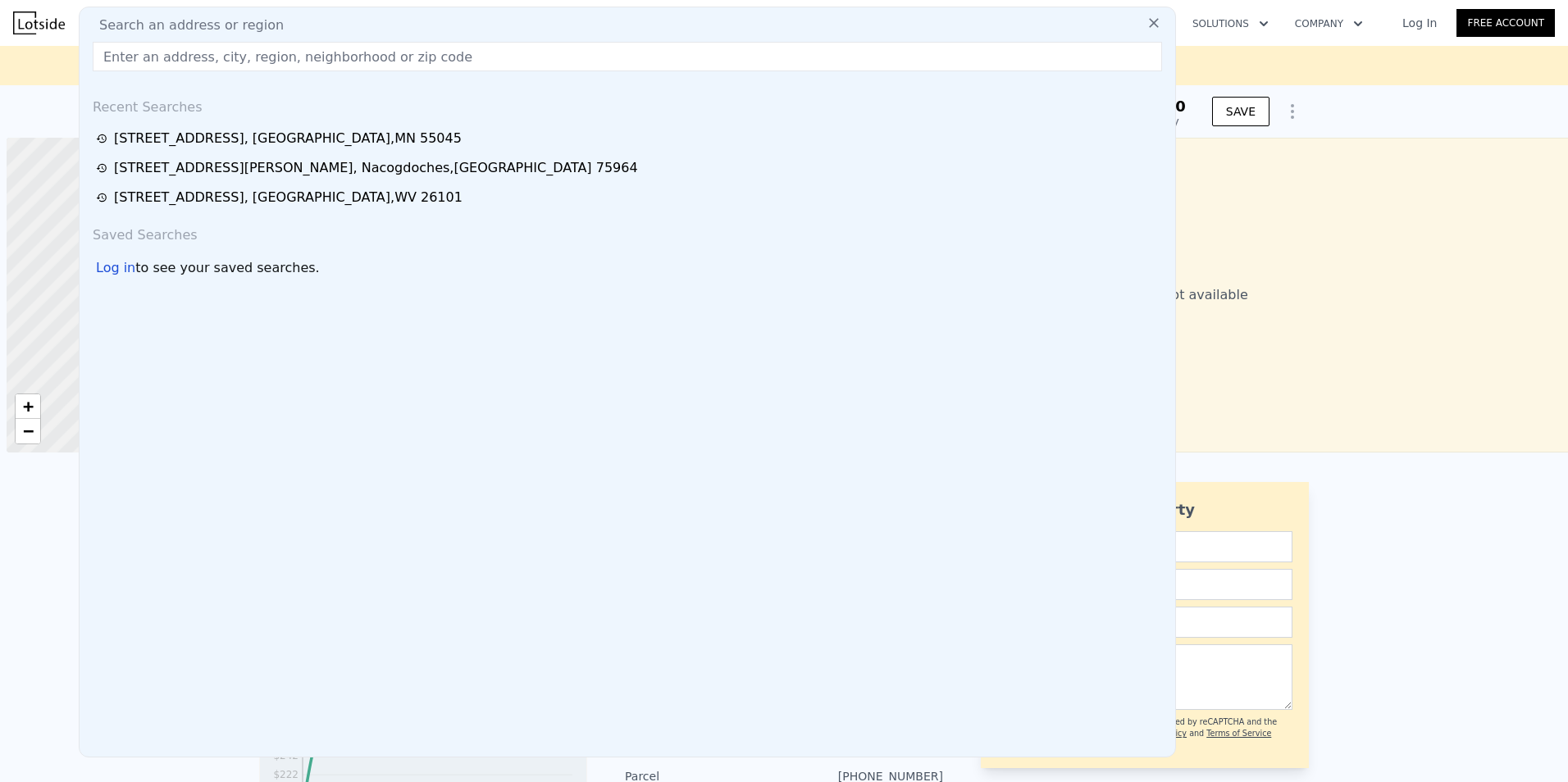
scroll to position [0, 7]
click at [153, 53] on input "text" at bounding box center [627, 56] width 1070 height 29
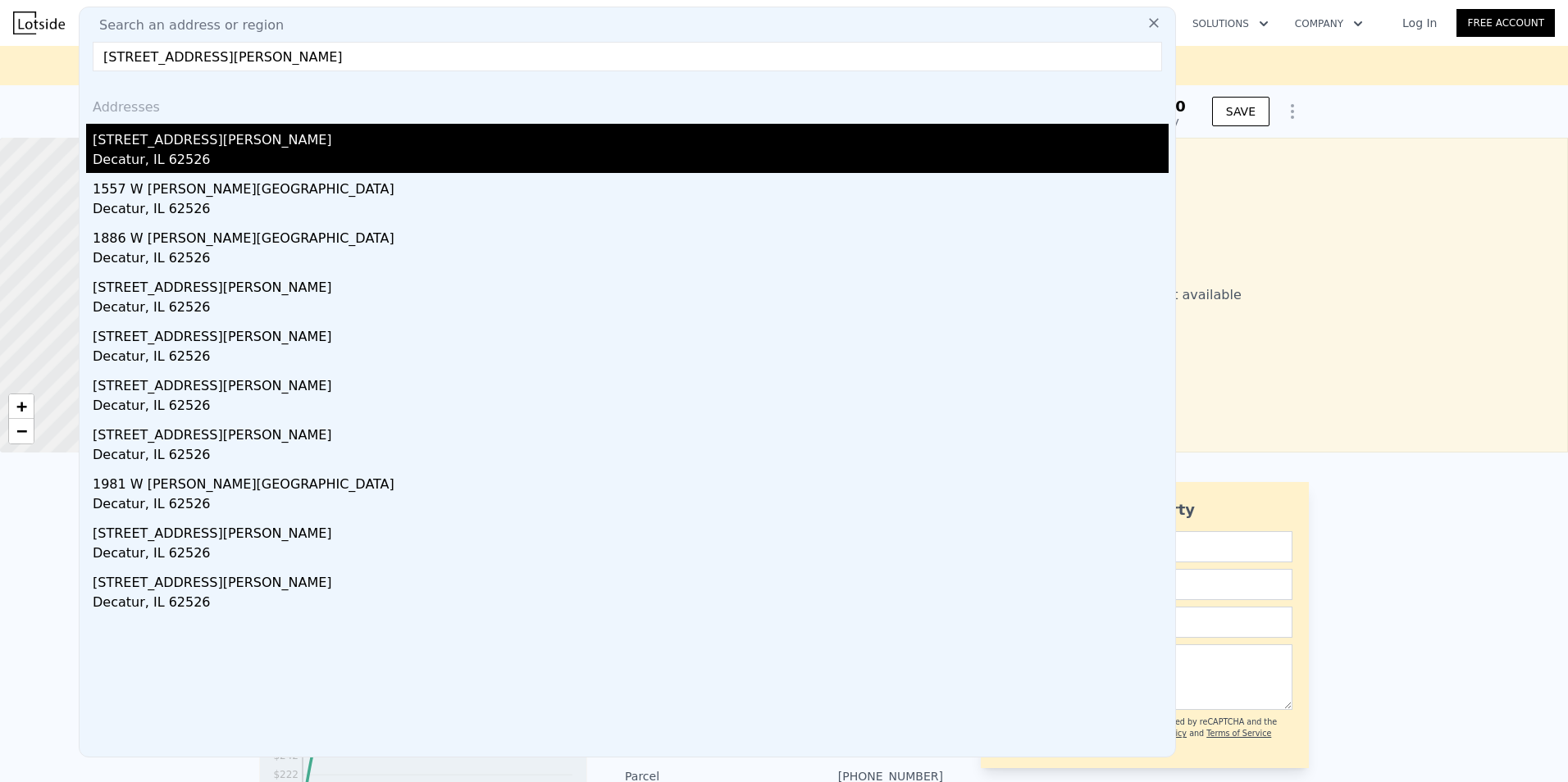
type input "[STREET_ADDRESS][PERSON_NAME]"
click at [187, 150] on div "Decatur, IL 62526" at bounding box center [630, 162] width 1076 height 23
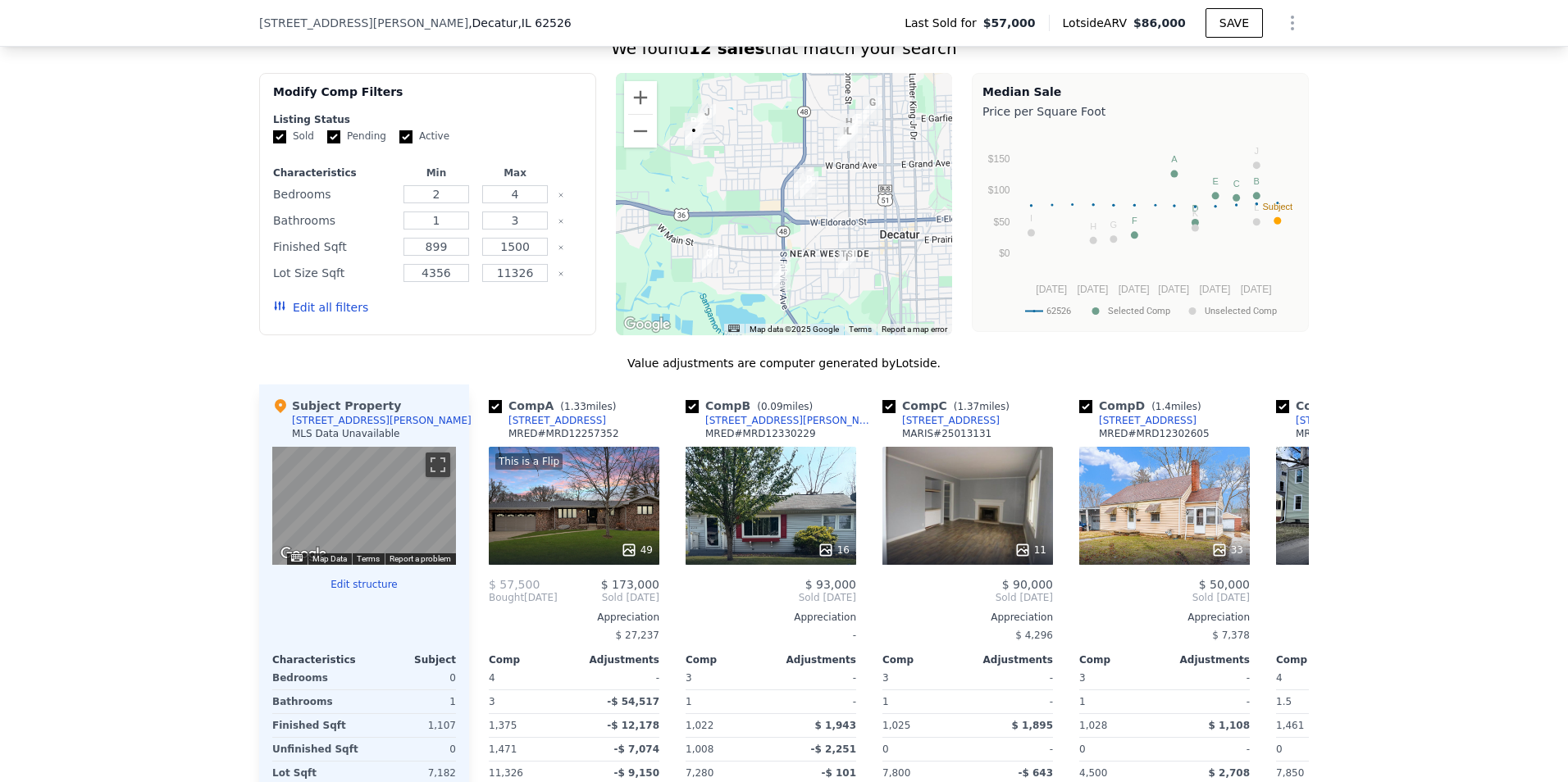
scroll to position [1387, 0]
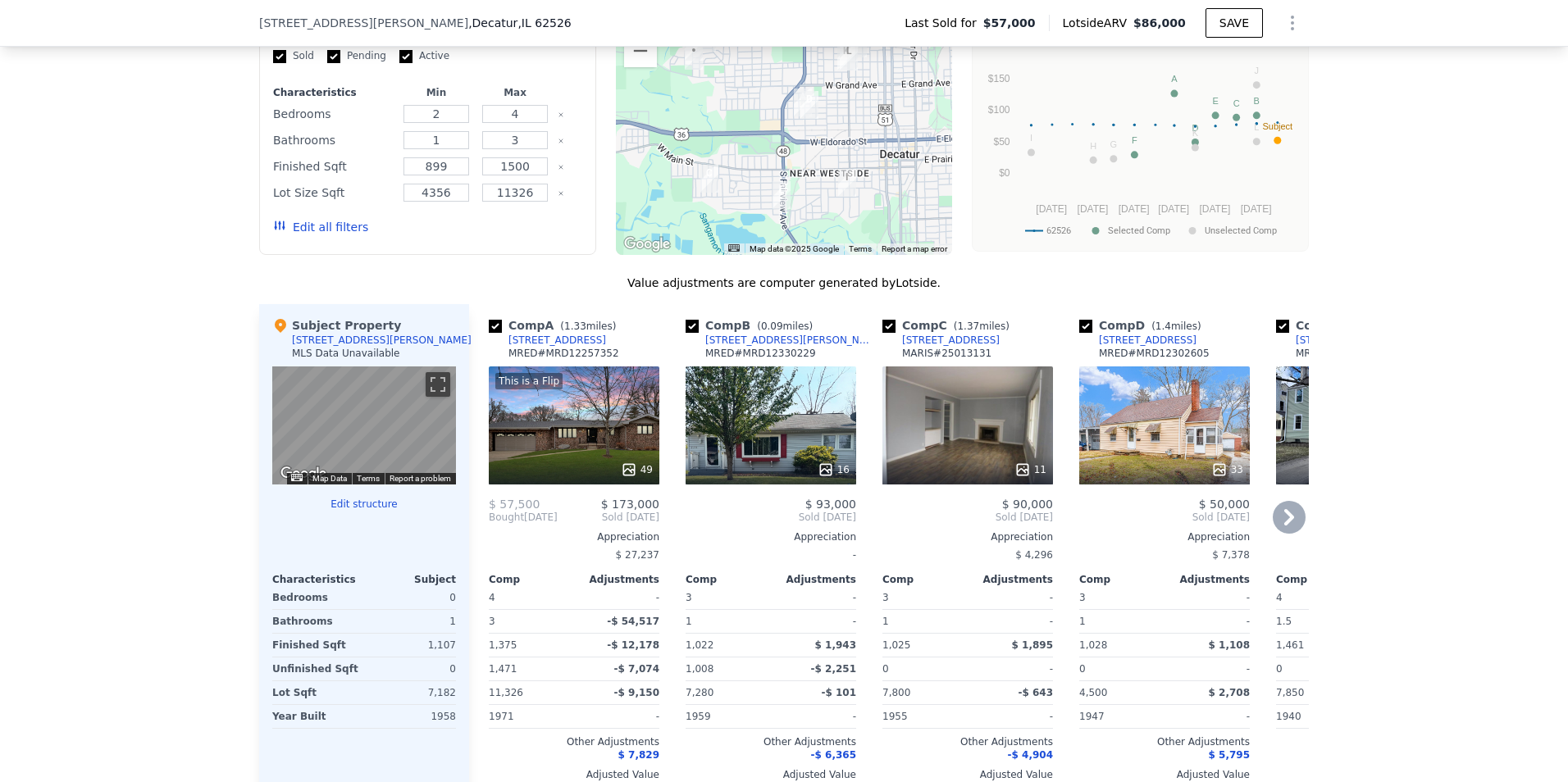
click at [801, 474] on div "16" at bounding box center [772, 470] width 157 height 17
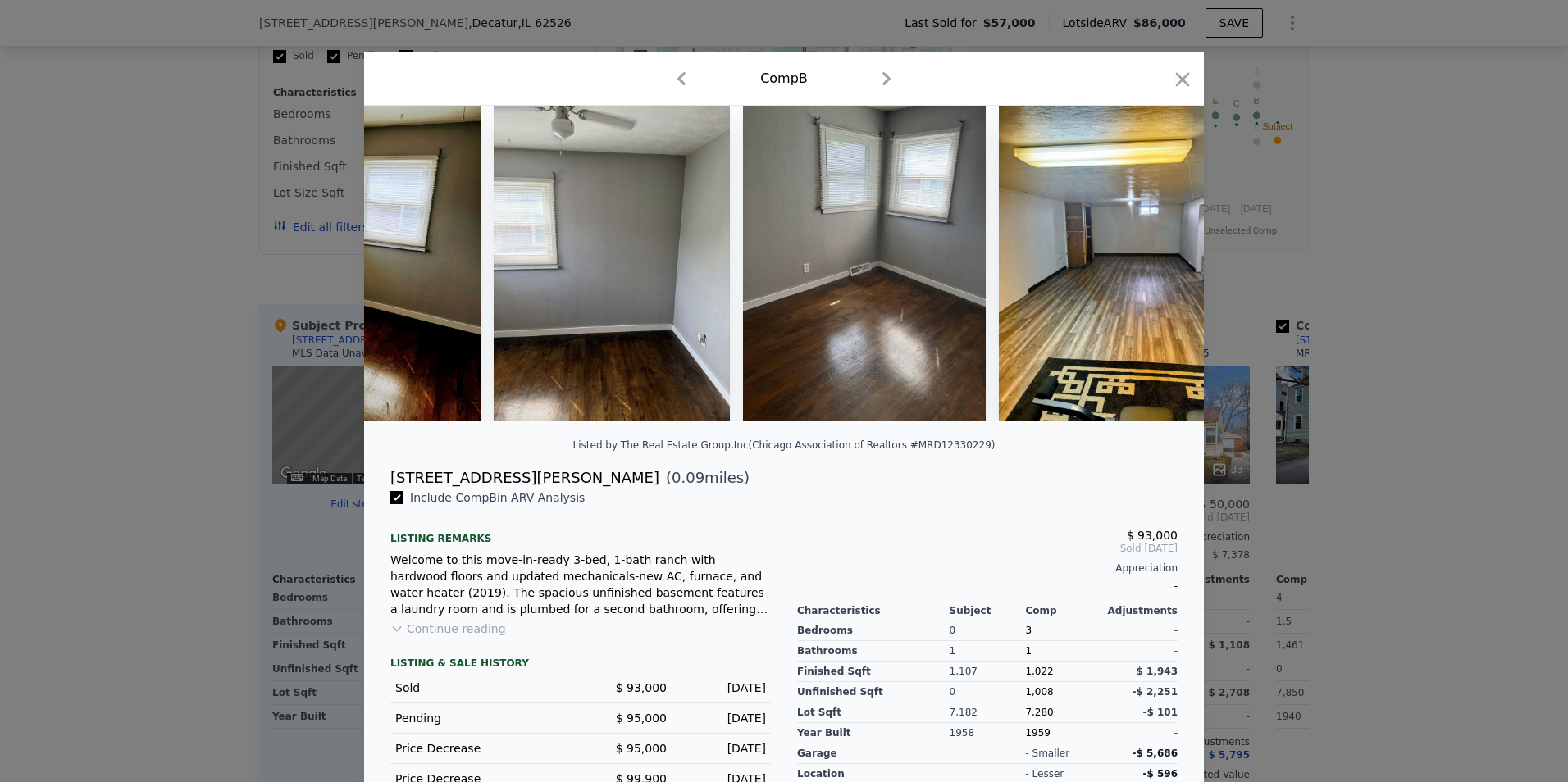
scroll to position [0, 3433]
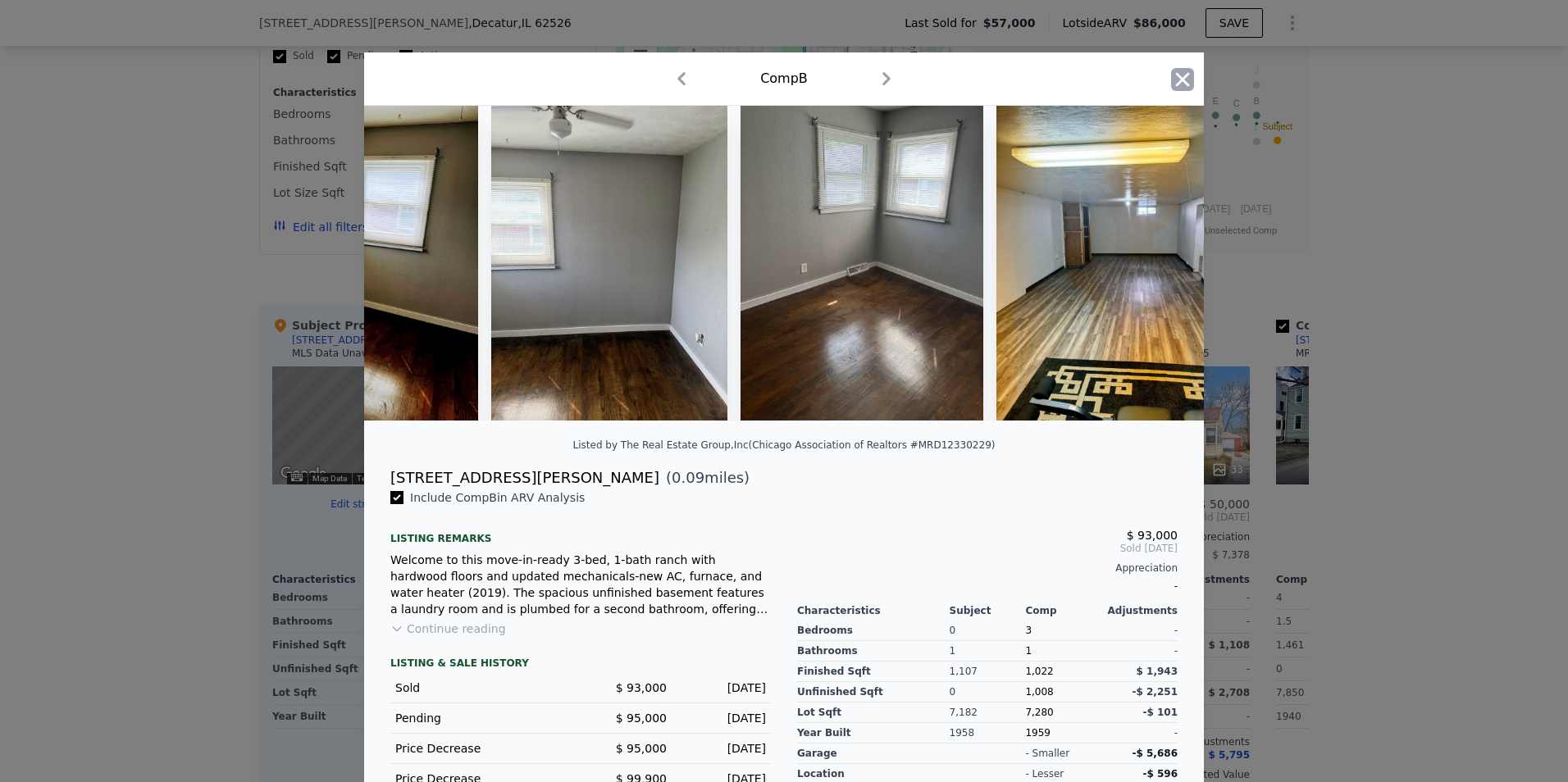
click at [1182, 84] on icon "button" at bounding box center [1183, 79] width 14 height 14
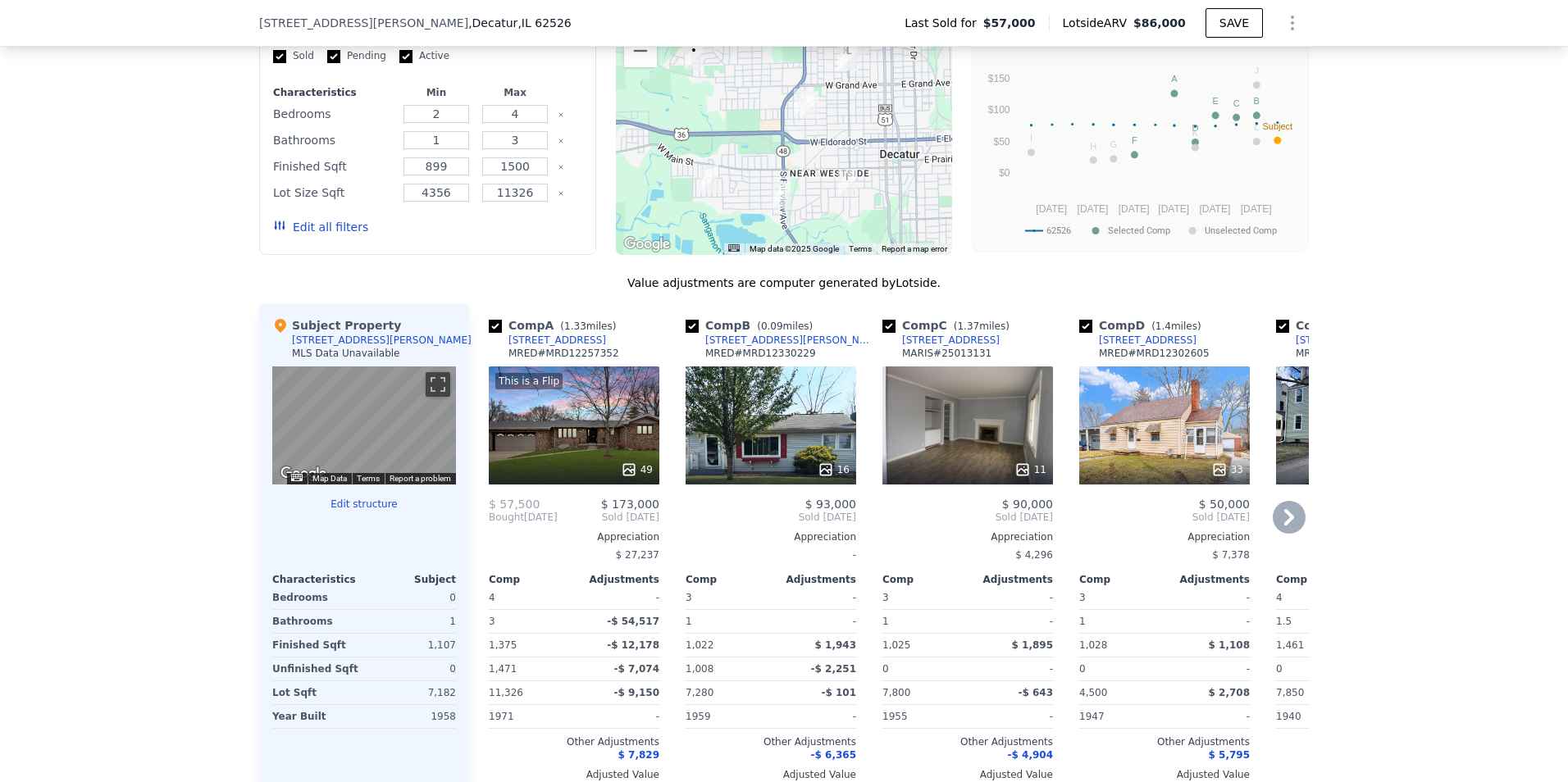
click at [967, 470] on div at bounding box center [967, 469] width 171 height 29
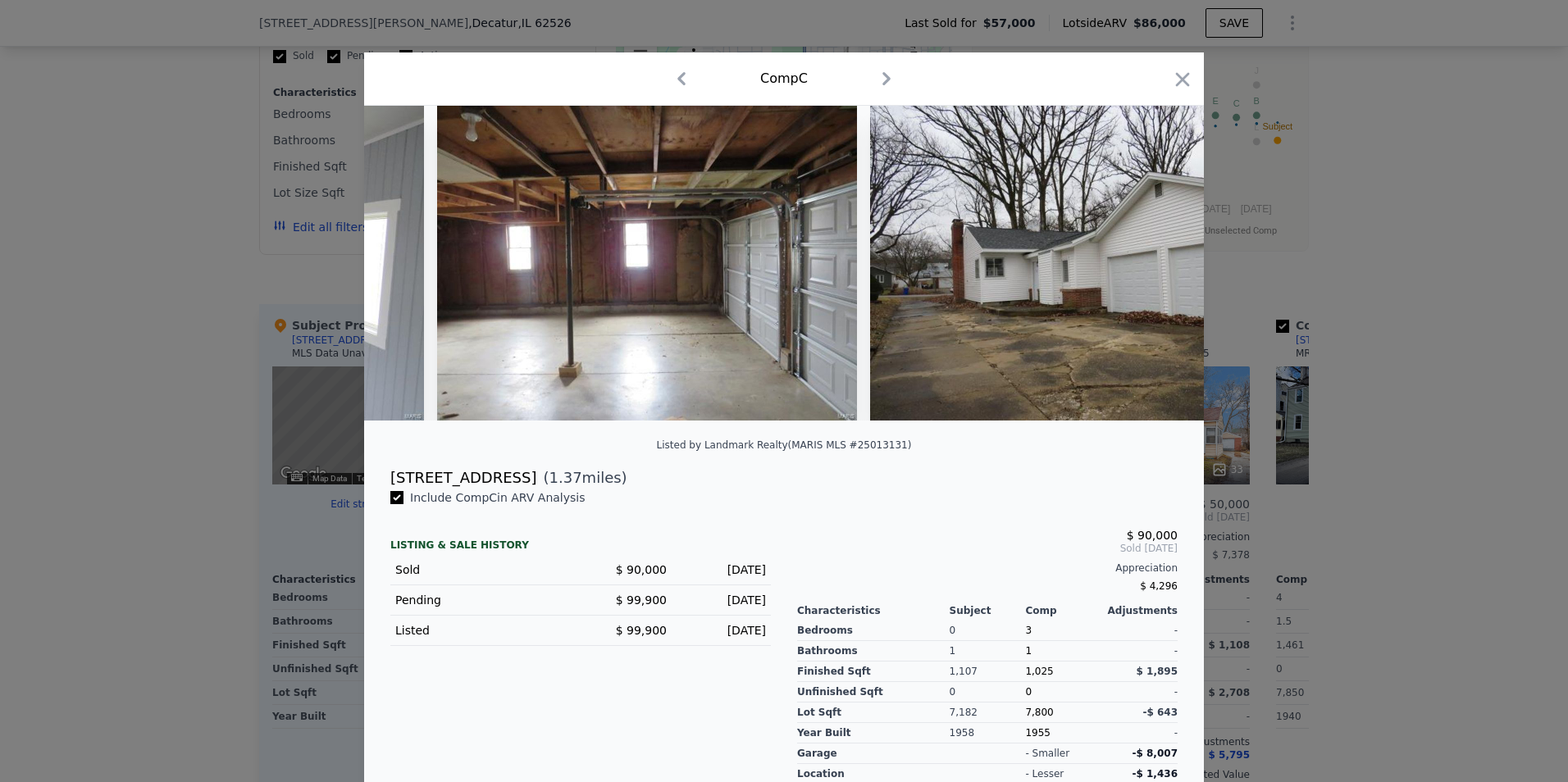
scroll to position [0, 3879]
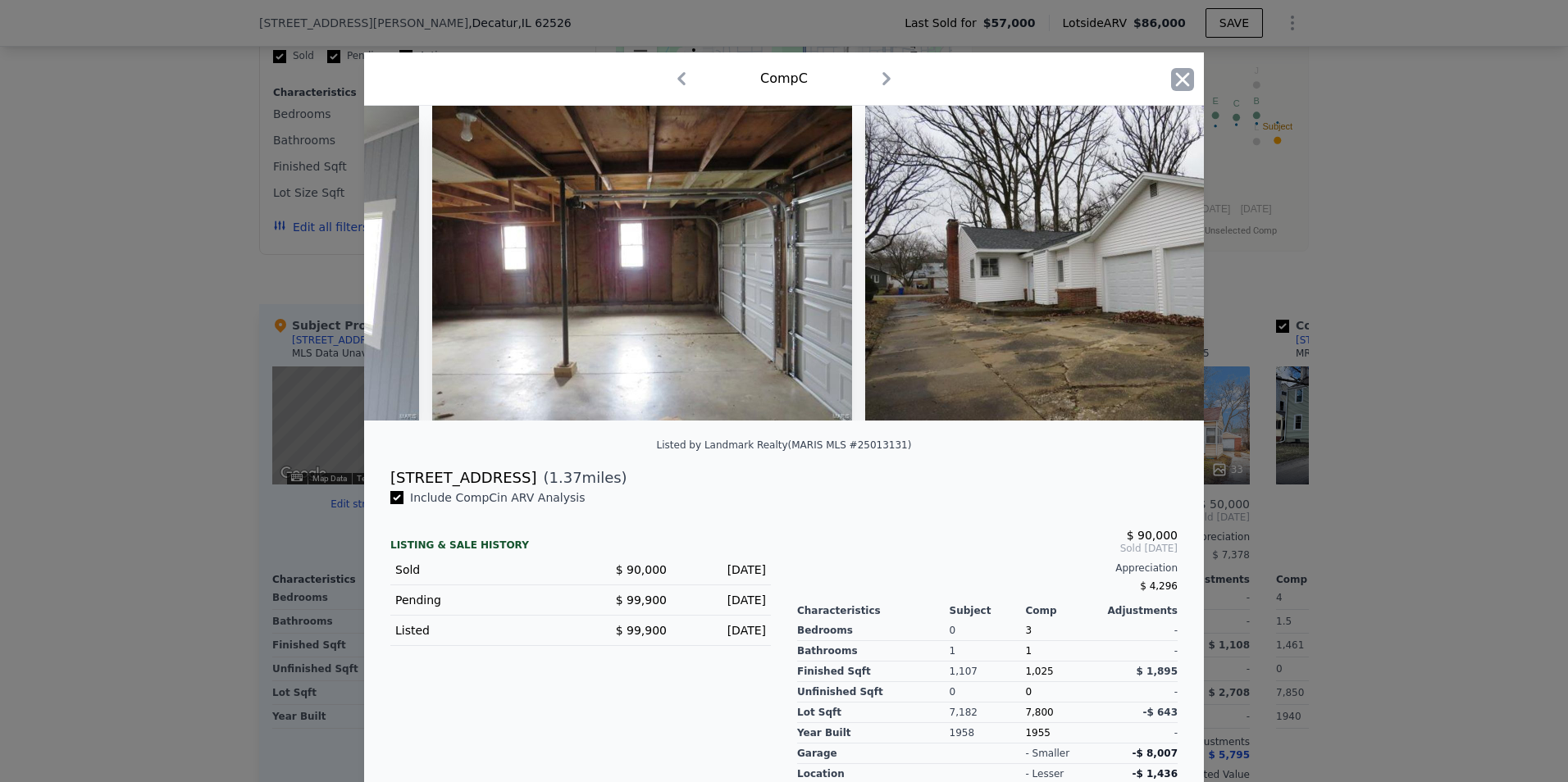
click at [1174, 79] on icon "button" at bounding box center [1183, 80] width 23 height 23
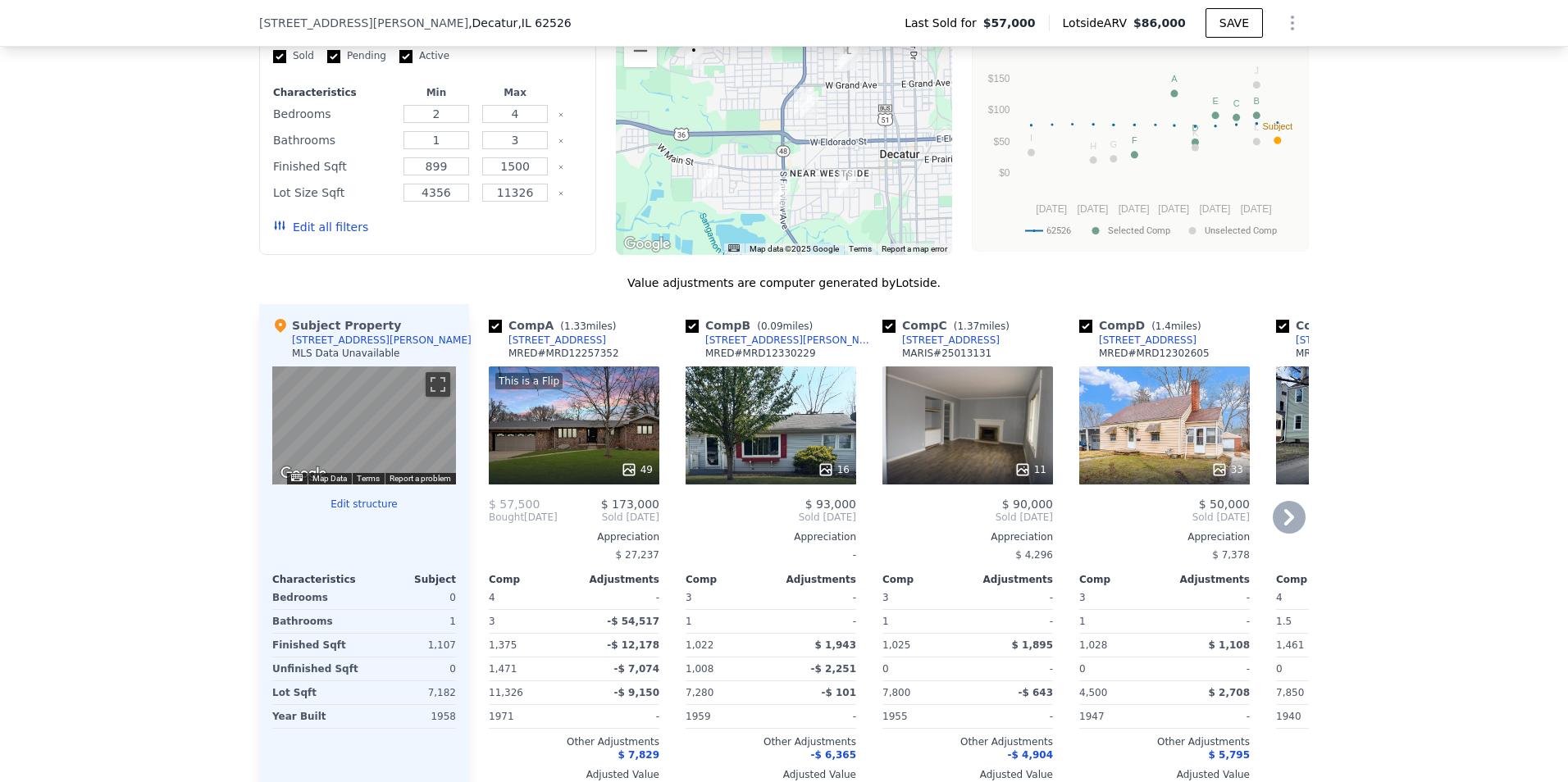
click at [1281, 529] on icon at bounding box center [1289, 516] width 32 height 32
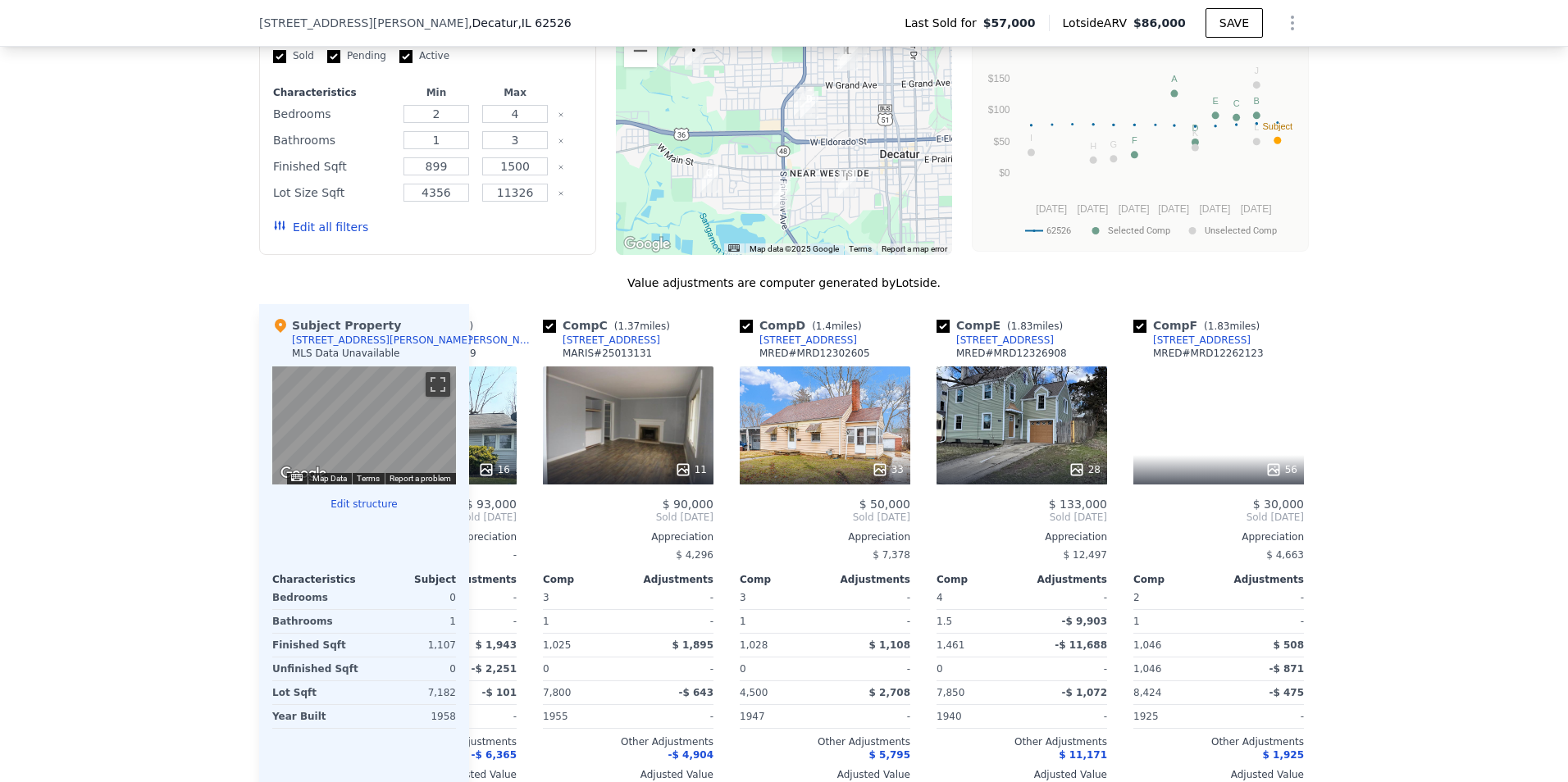
scroll to position [0, 393]
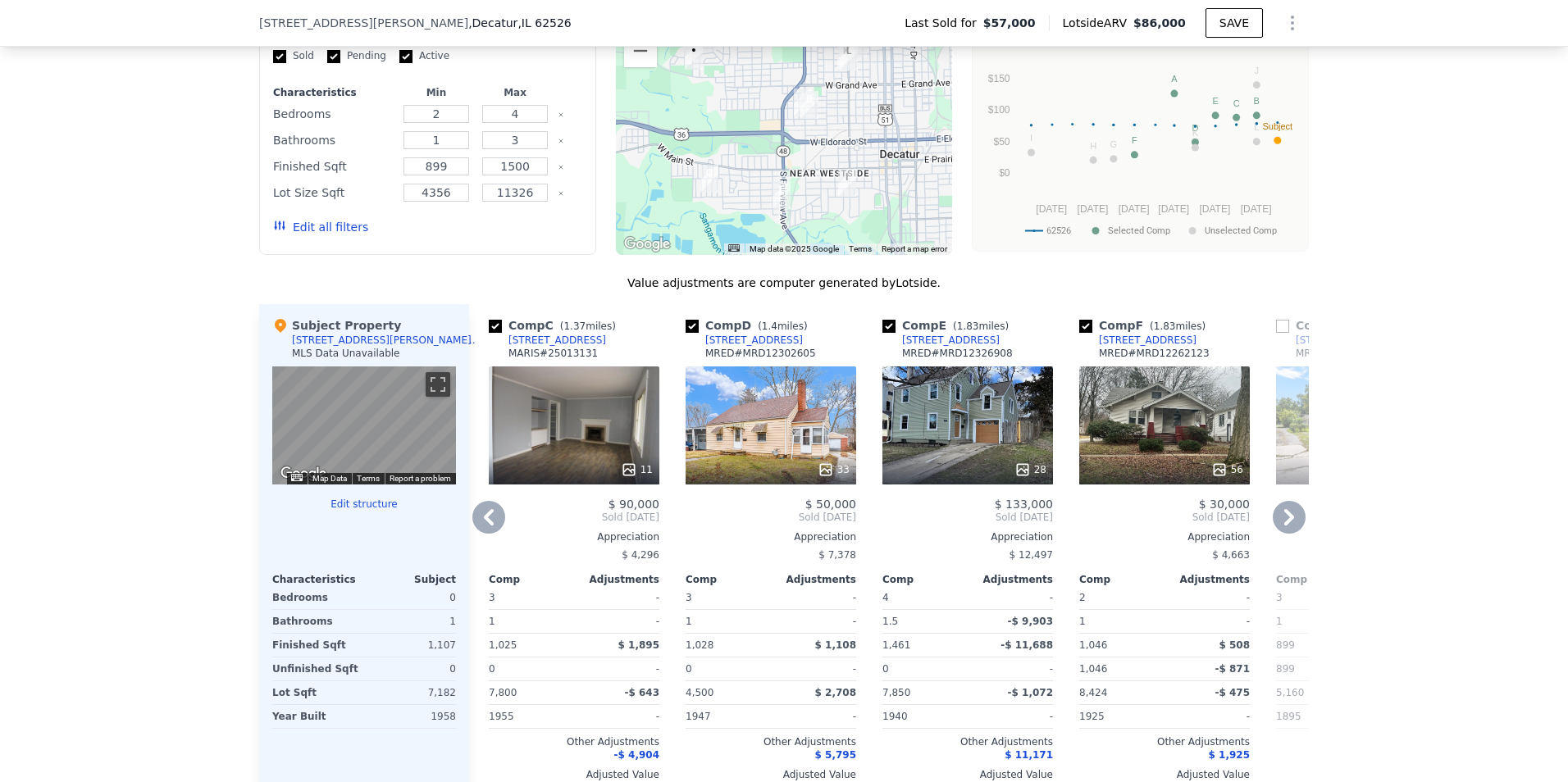
click at [1281, 529] on icon at bounding box center [1289, 516] width 32 height 32
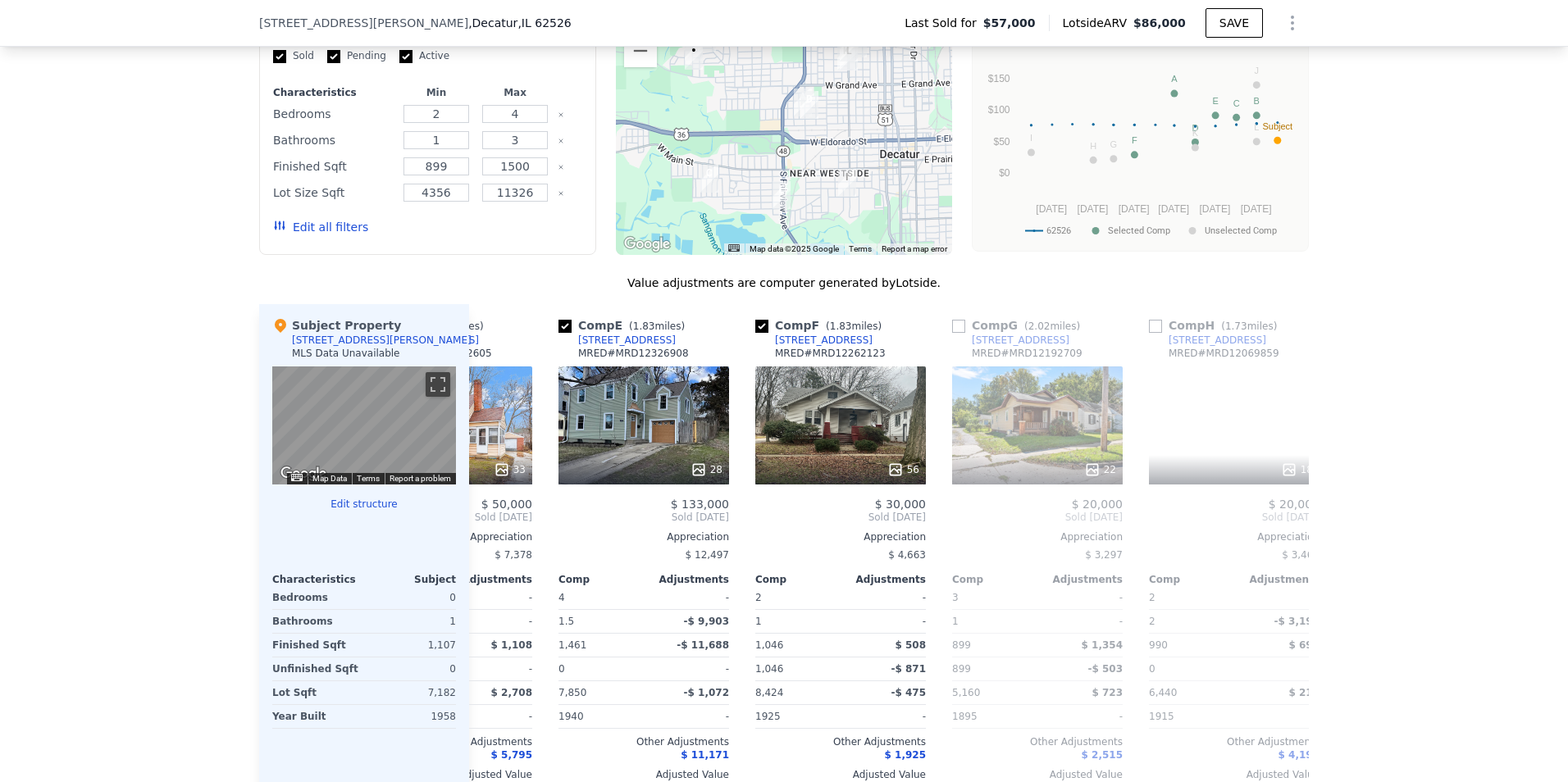
scroll to position [0, 787]
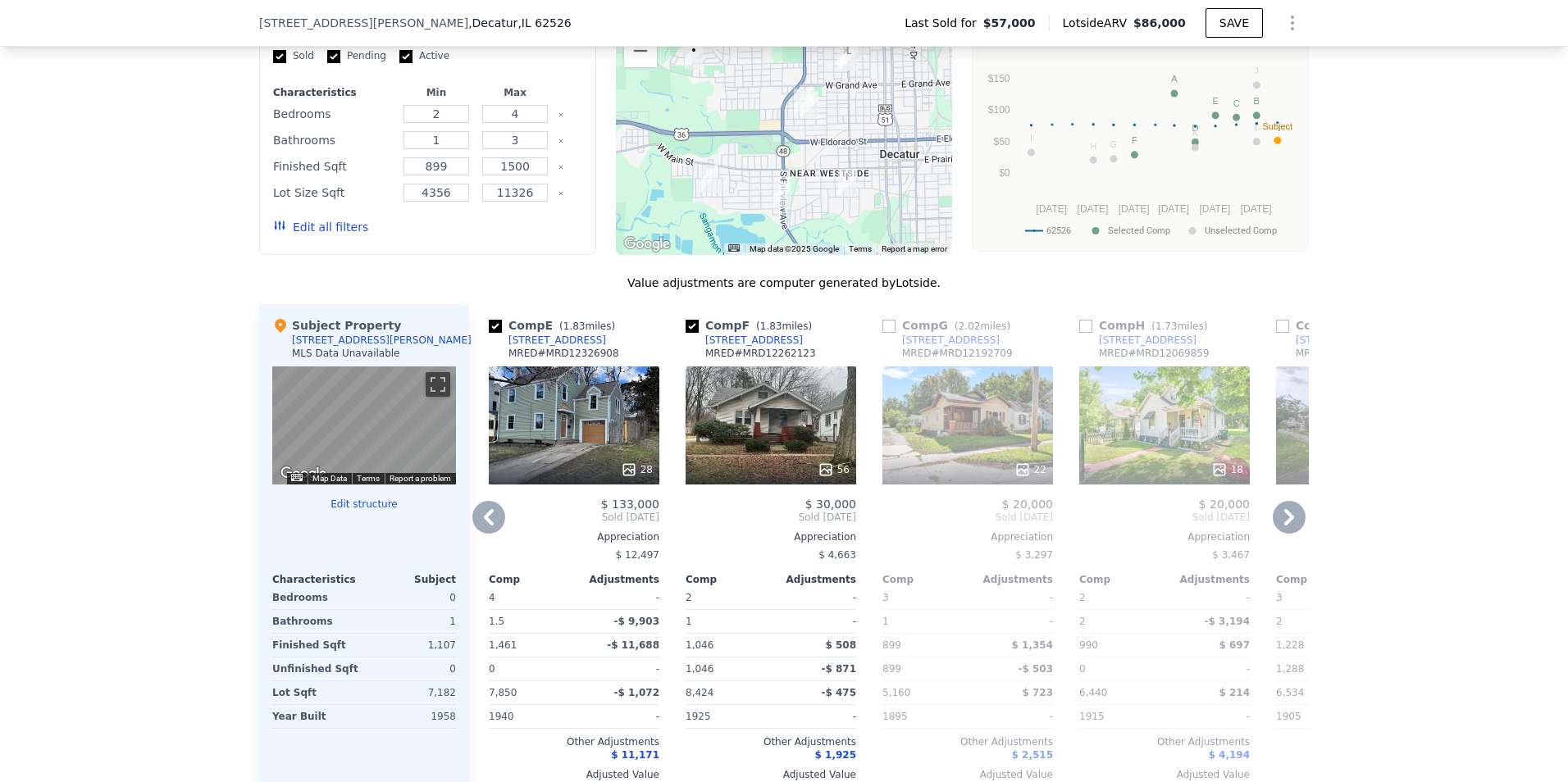
click at [1281, 529] on icon at bounding box center [1289, 516] width 32 height 32
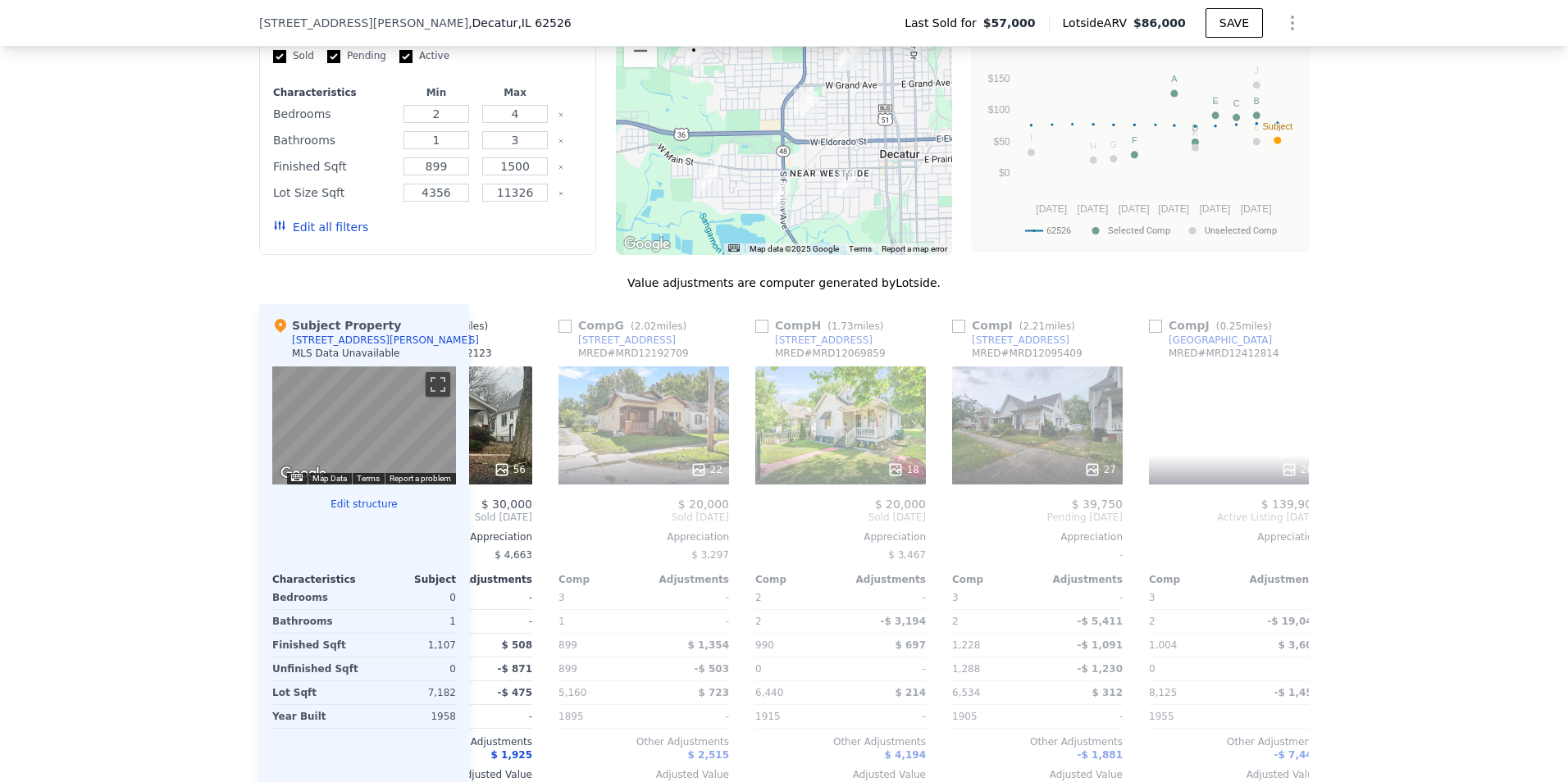
scroll to position [0, 1181]
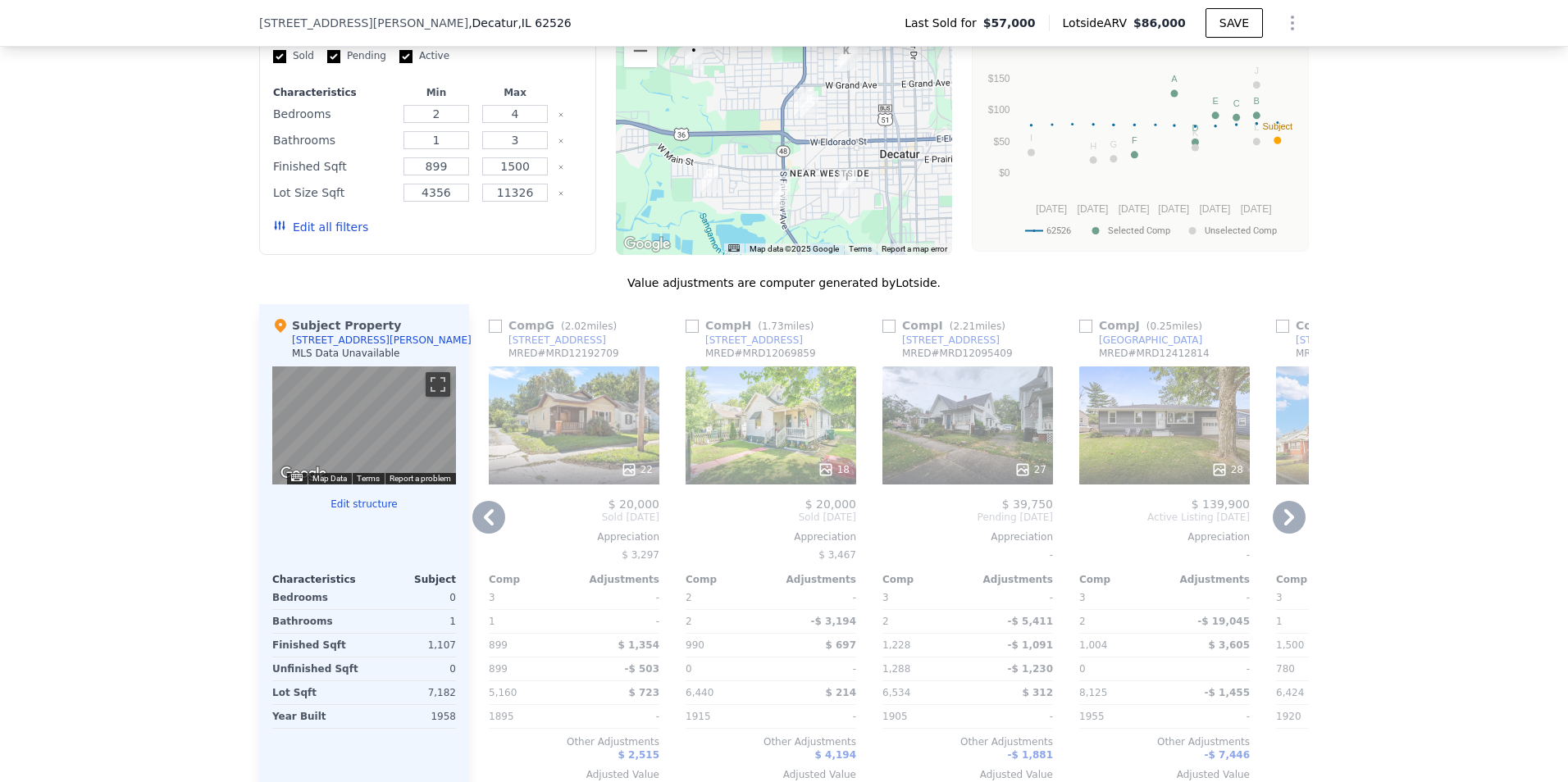
click at [1281, 529] on icon at bounding box center [1289, 516] width 32 height 32
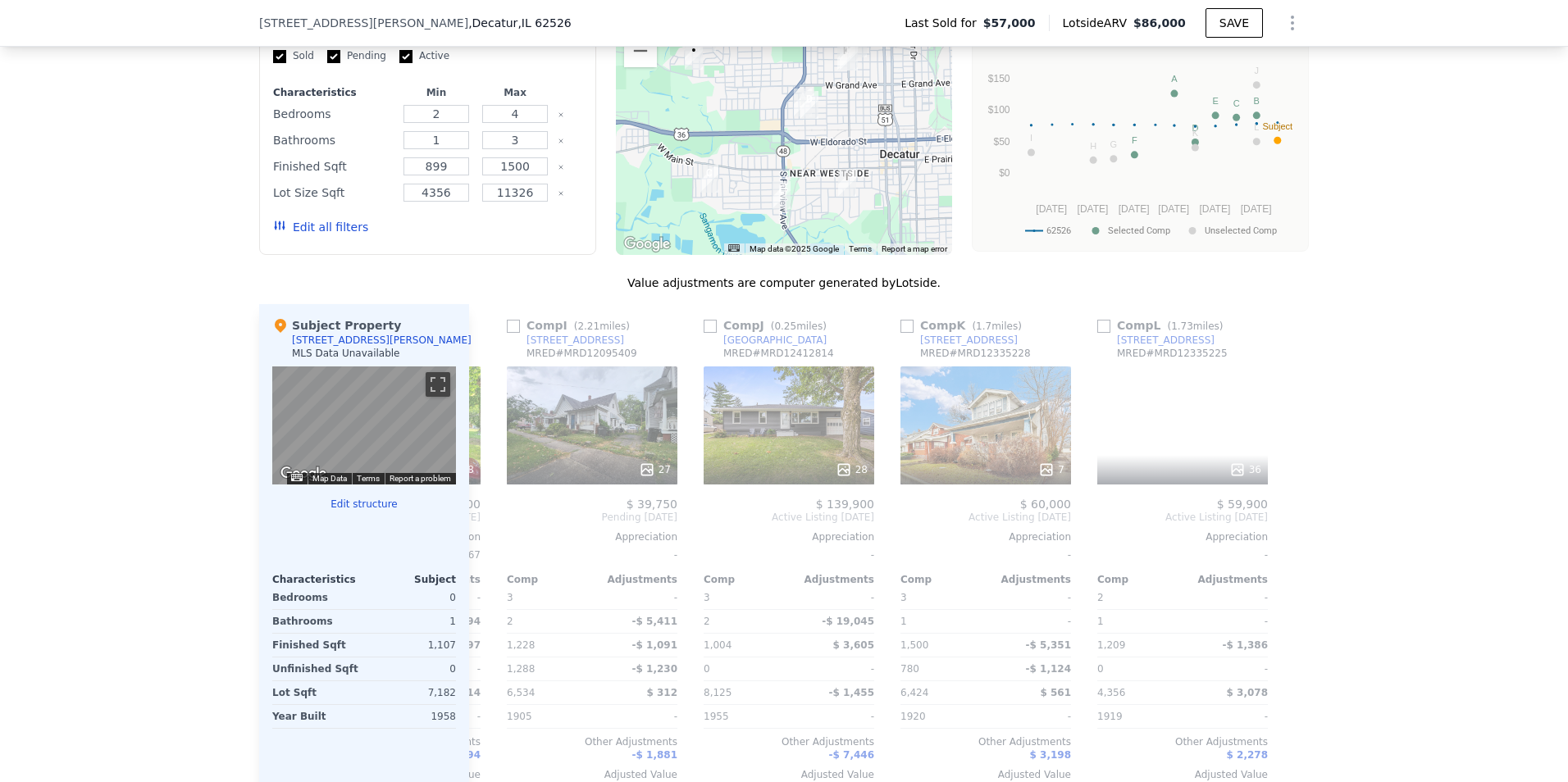
scroll to position [0, 1561]
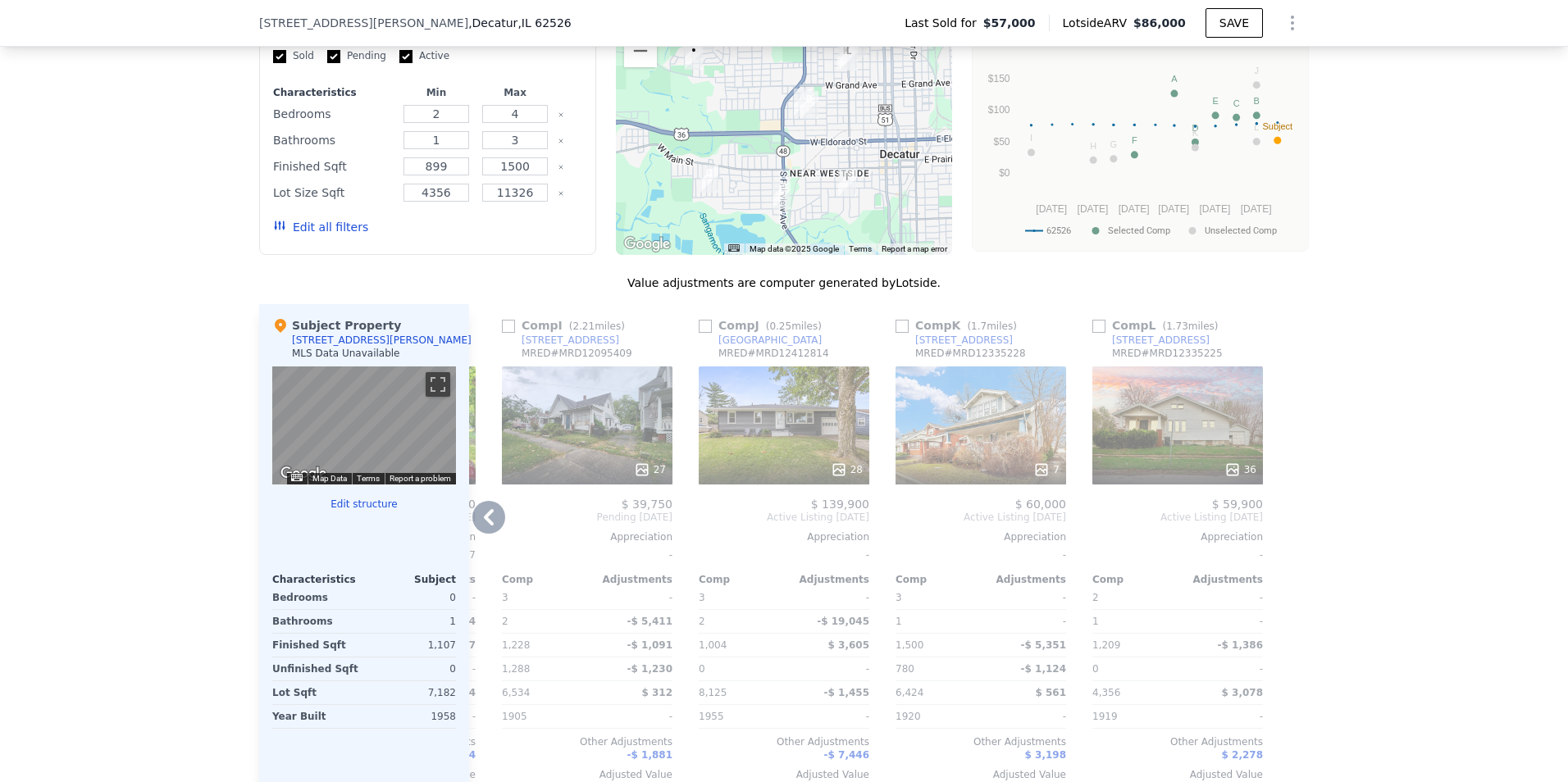
click at [1283, 529] on div at bounding box center [1296, 555] width 26 height 503
